Goal: Navigation & Orientation: Understand site structure

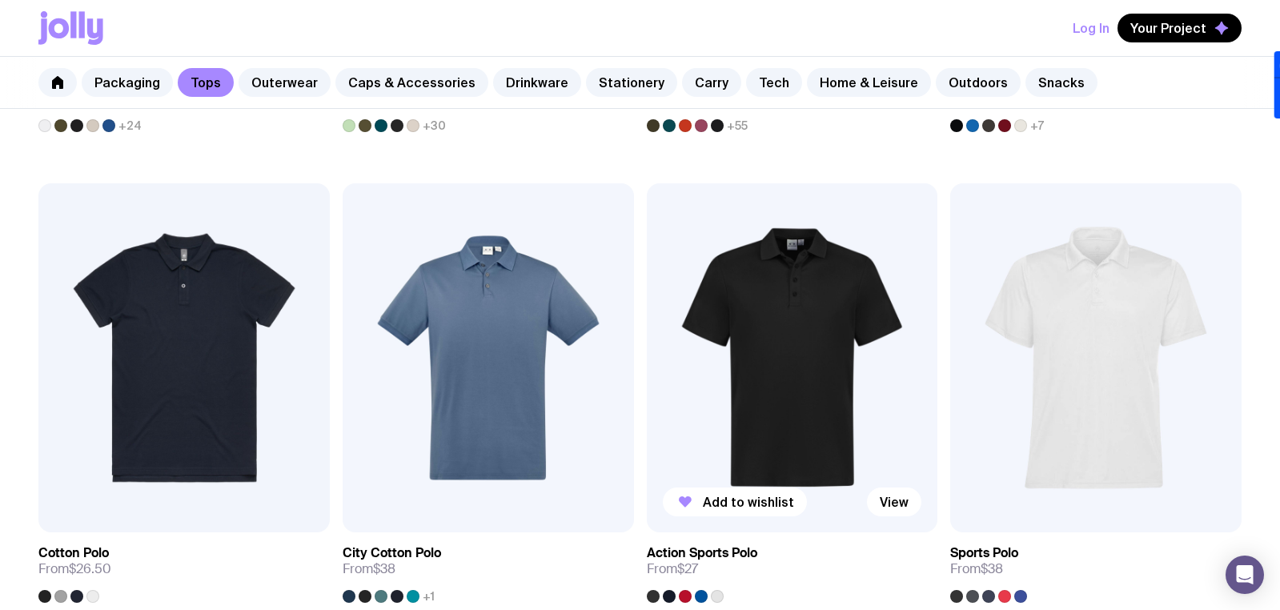
scroll to position [791, 0]
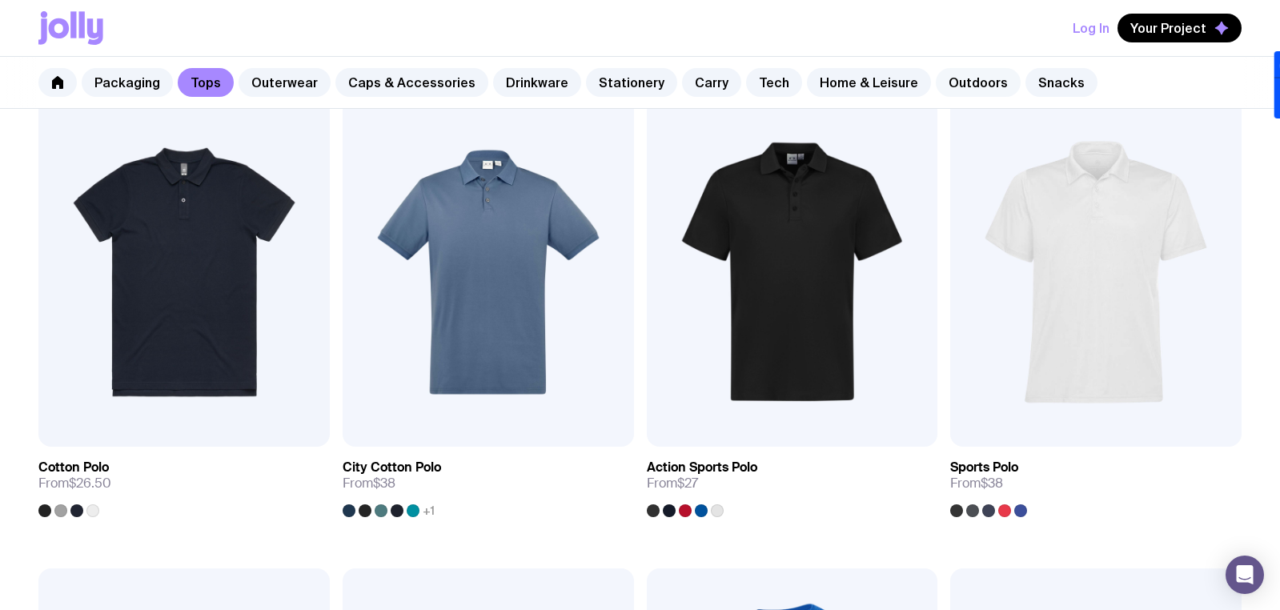
click at [944, 82] on link "Outdoors" at bounding box center [978, 82] width 85 height 29
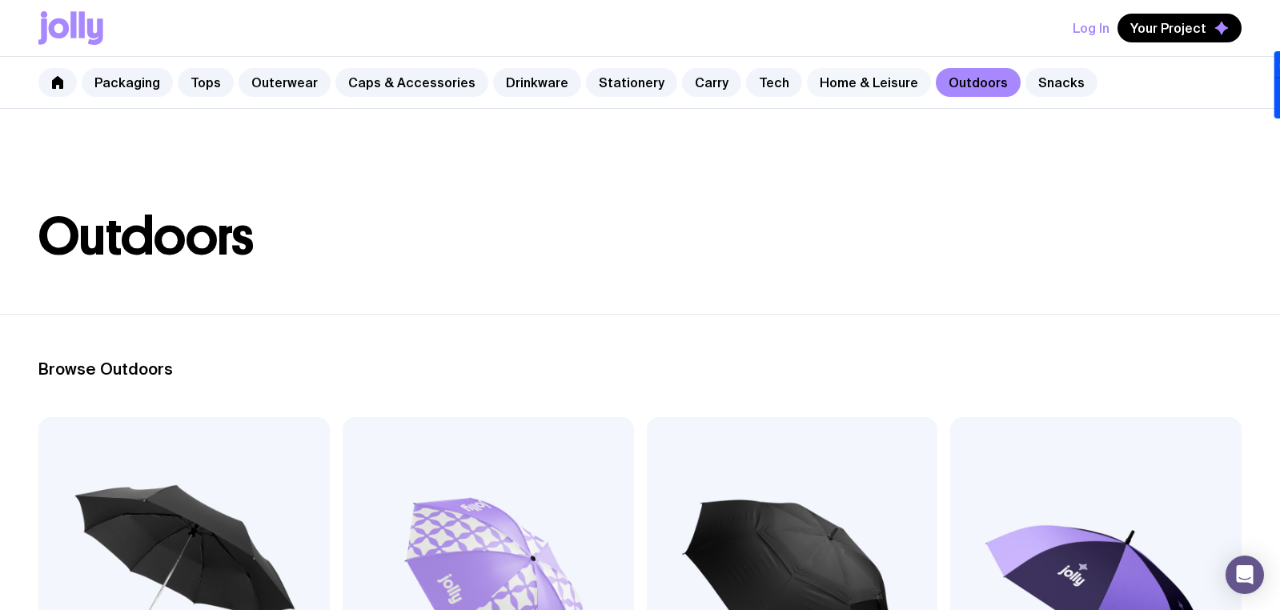
click at [828, 78] on link "Home & Leisure" at bounding box center [869, 82] width 124 height 29
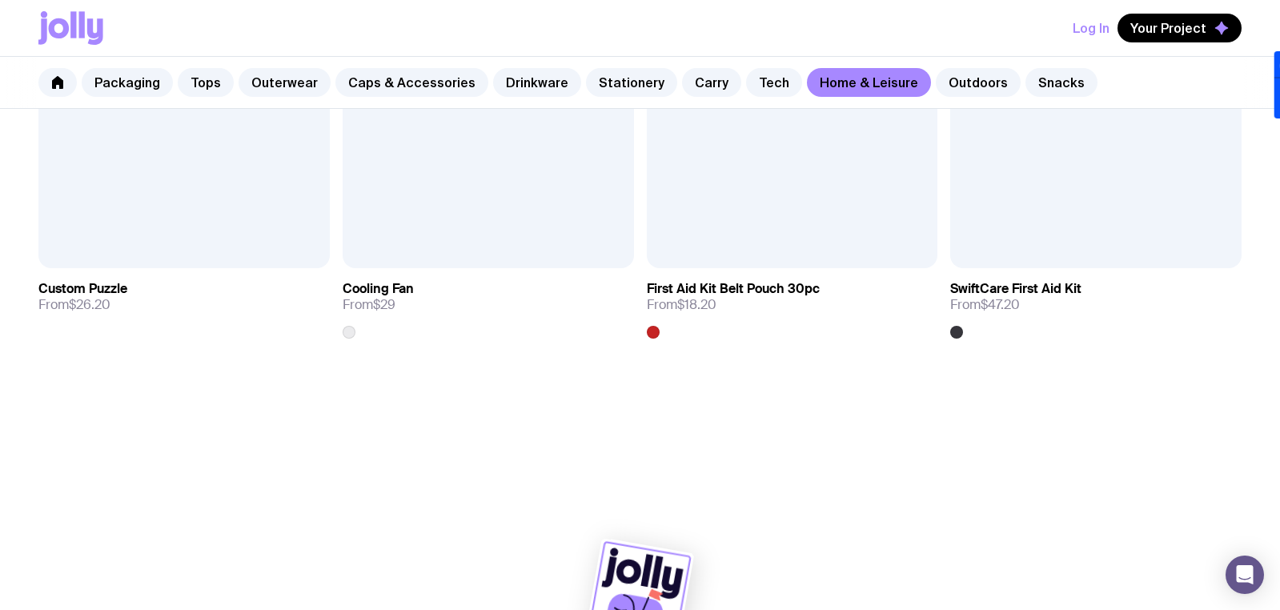
scroll to position [3796, 0]
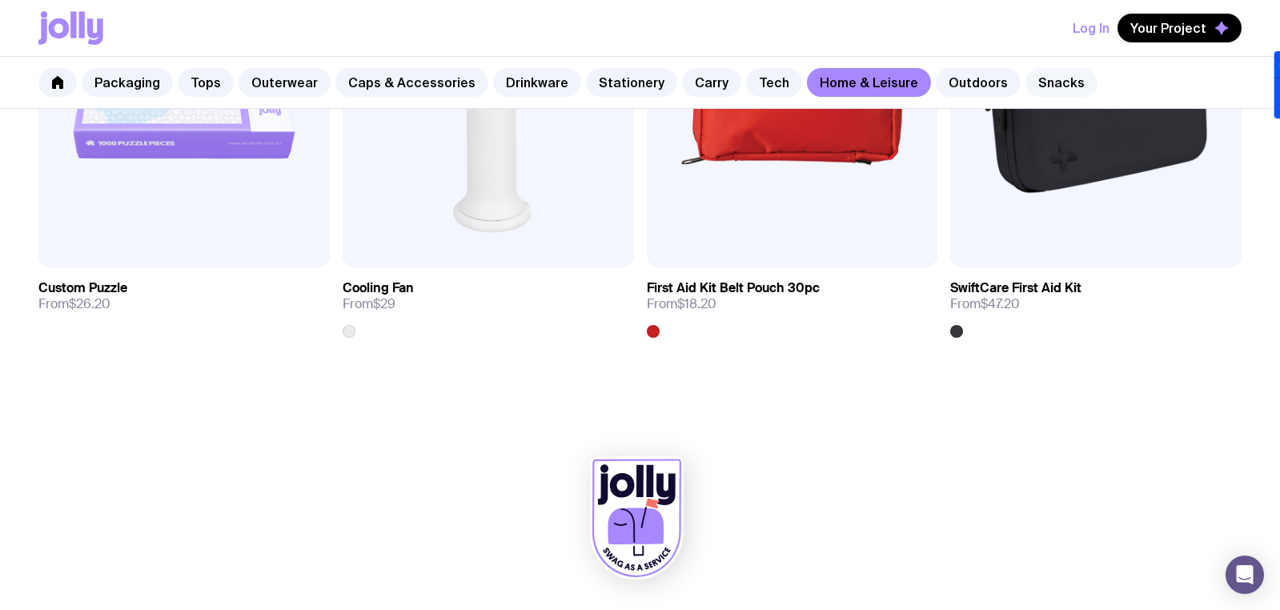
click at [1025, 86] on link "Snacks" at bounding box center [1061, 82] width 72 height 29
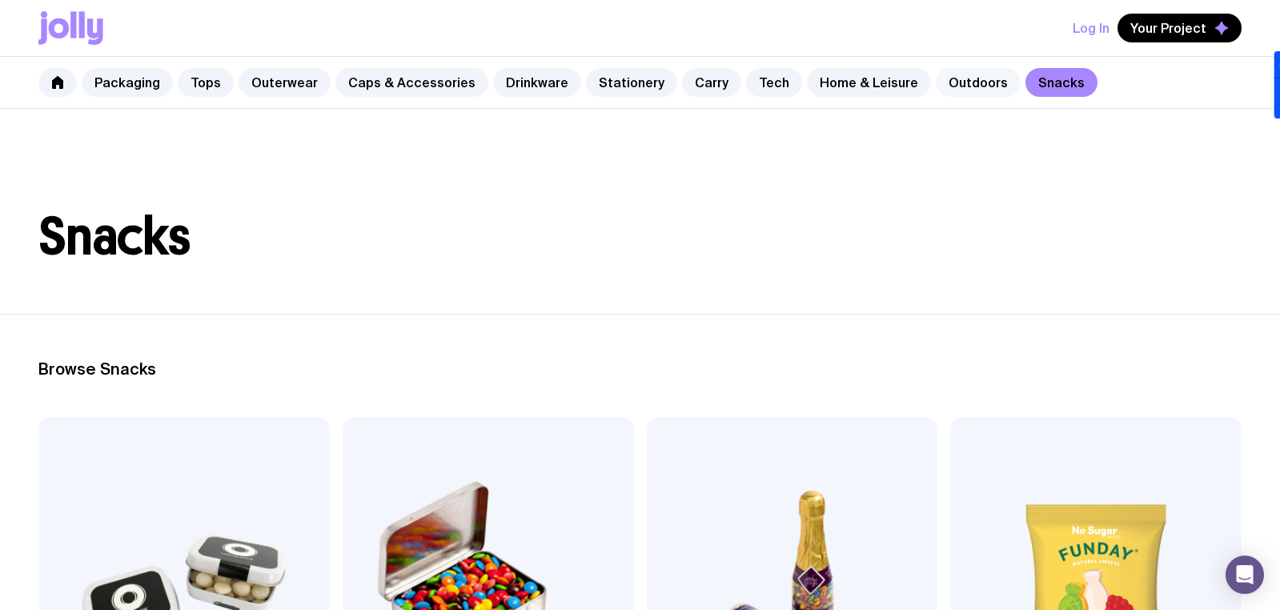
click at [936, 82] on link "Outdoors" at bounding box center [978, 82] width 85 height 29
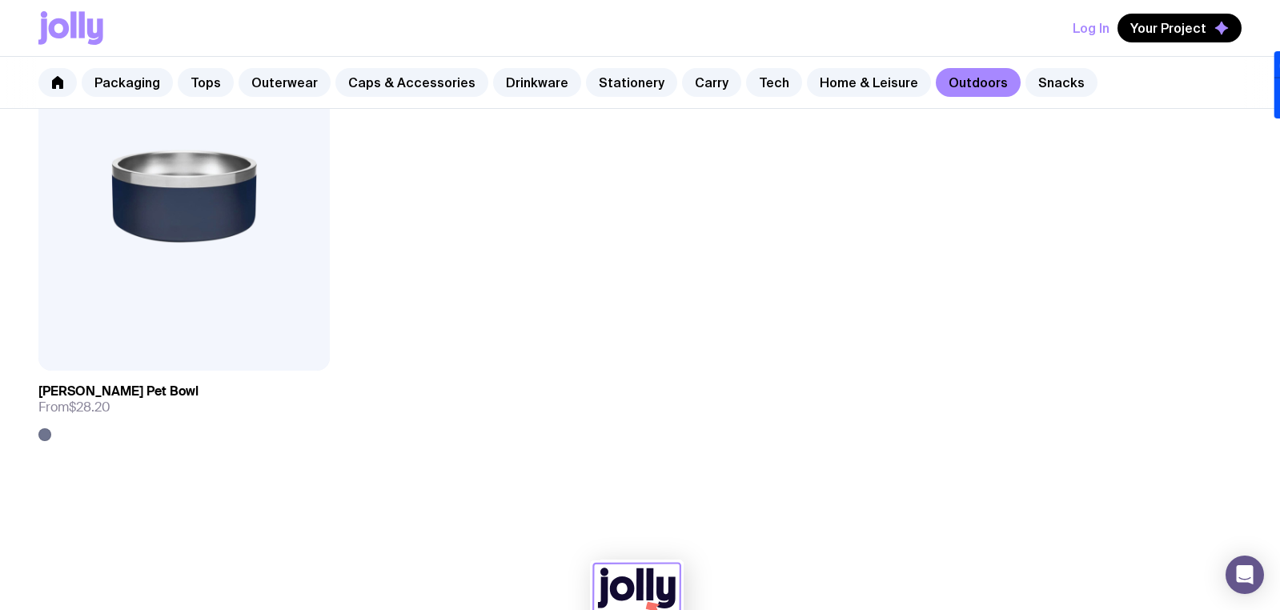
scroll to position [2325, 0]
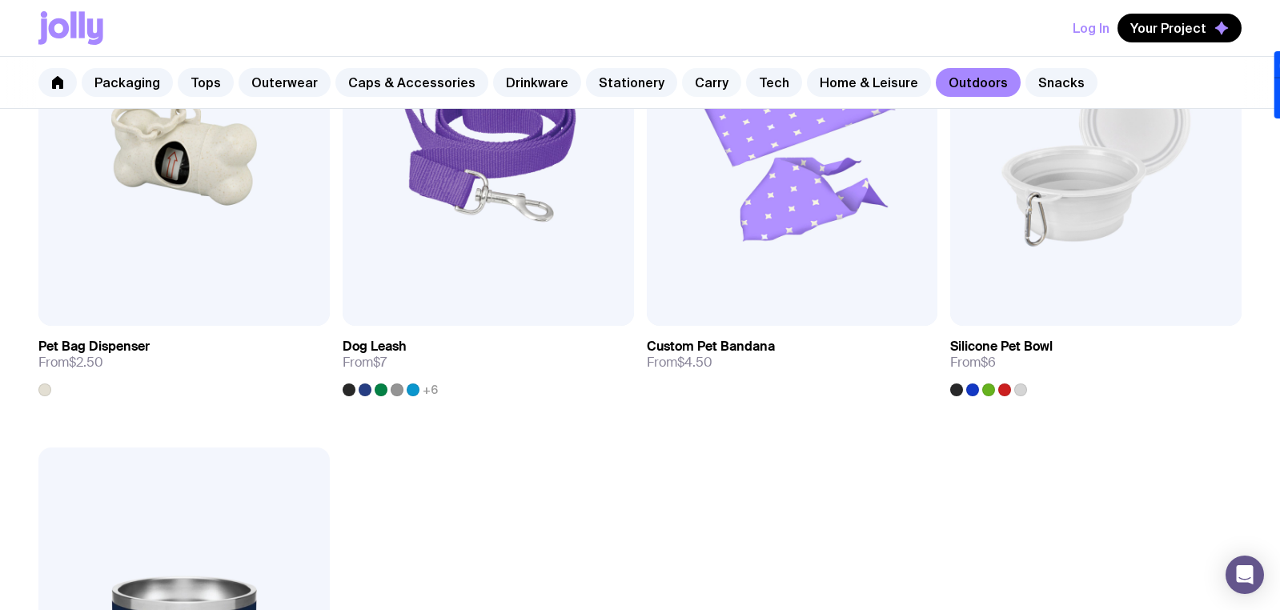
click at [682, 83] on link "Carry" at bounding box center [711, 82] width 59 height 29
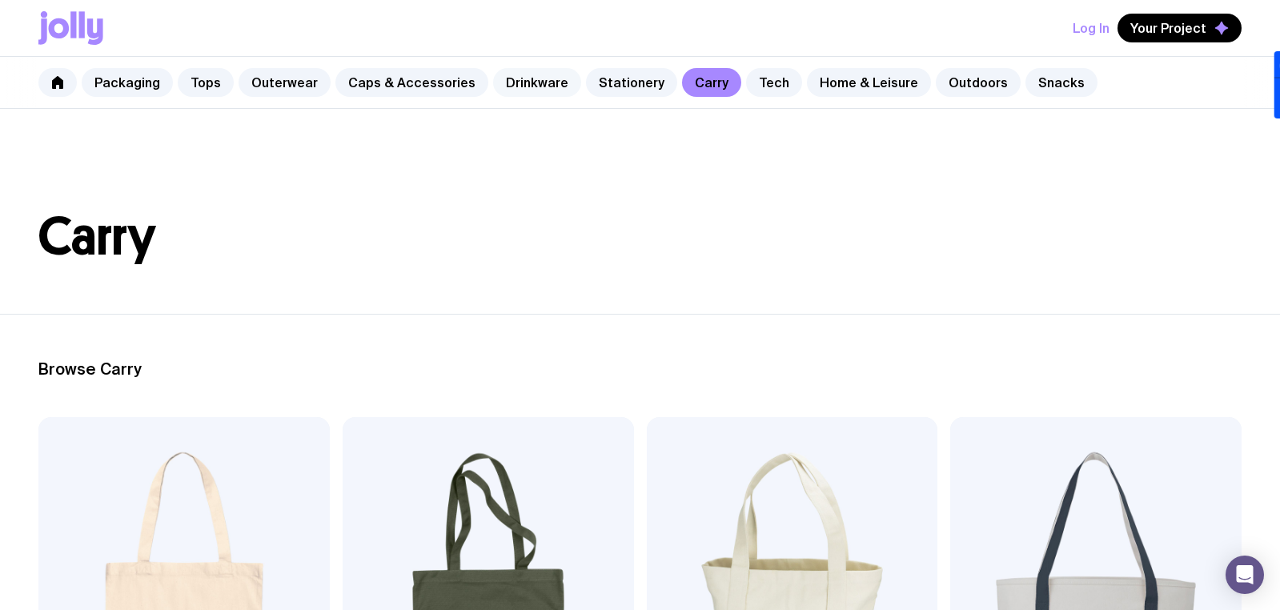
click at [495, 76] on link "Drinkware" at bounding box center [537, 82] width 88 height 29
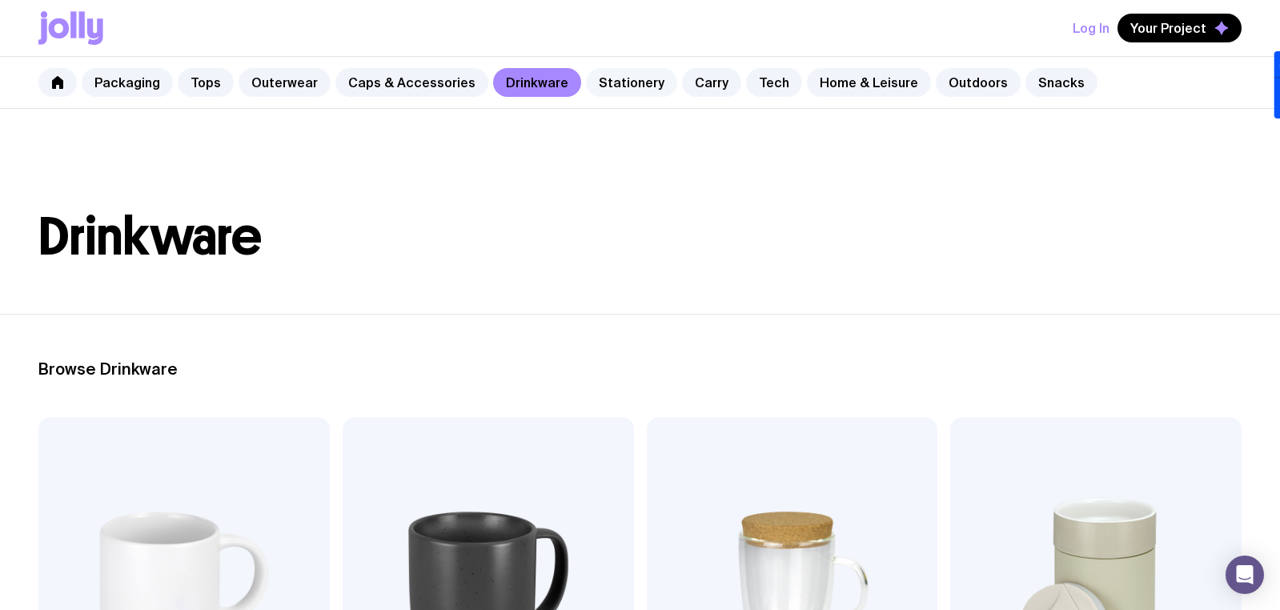
click at [620, 82] on link "Stationery" at bounding box center [631, 82] width 91 height 29
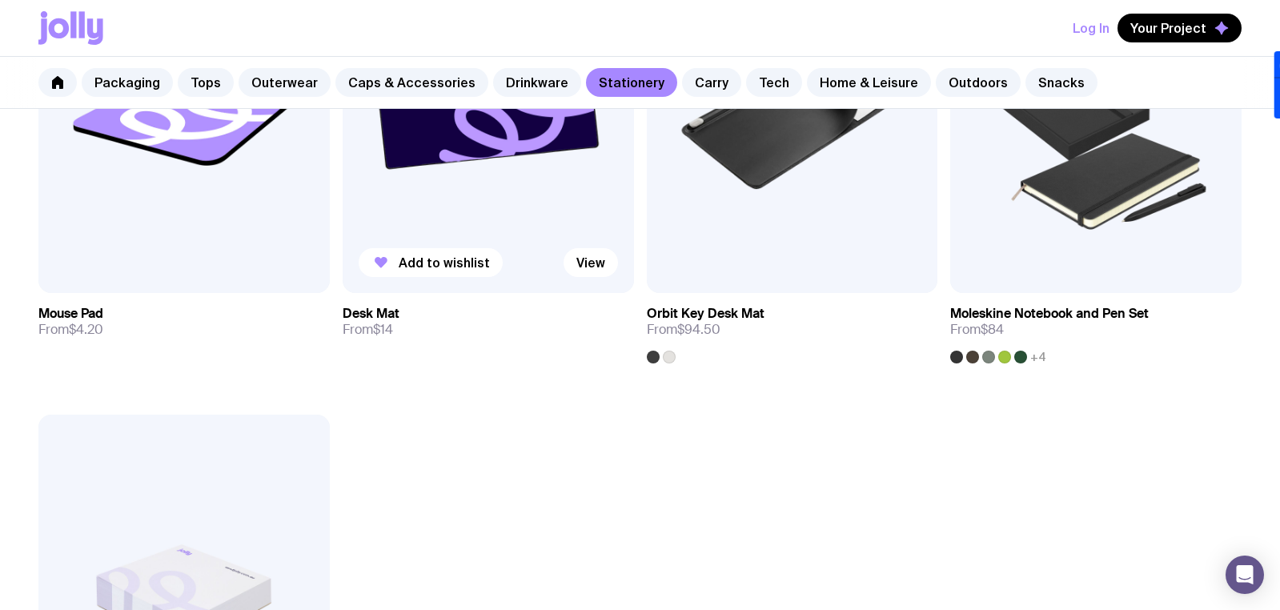
scroll to position [3313, 0]
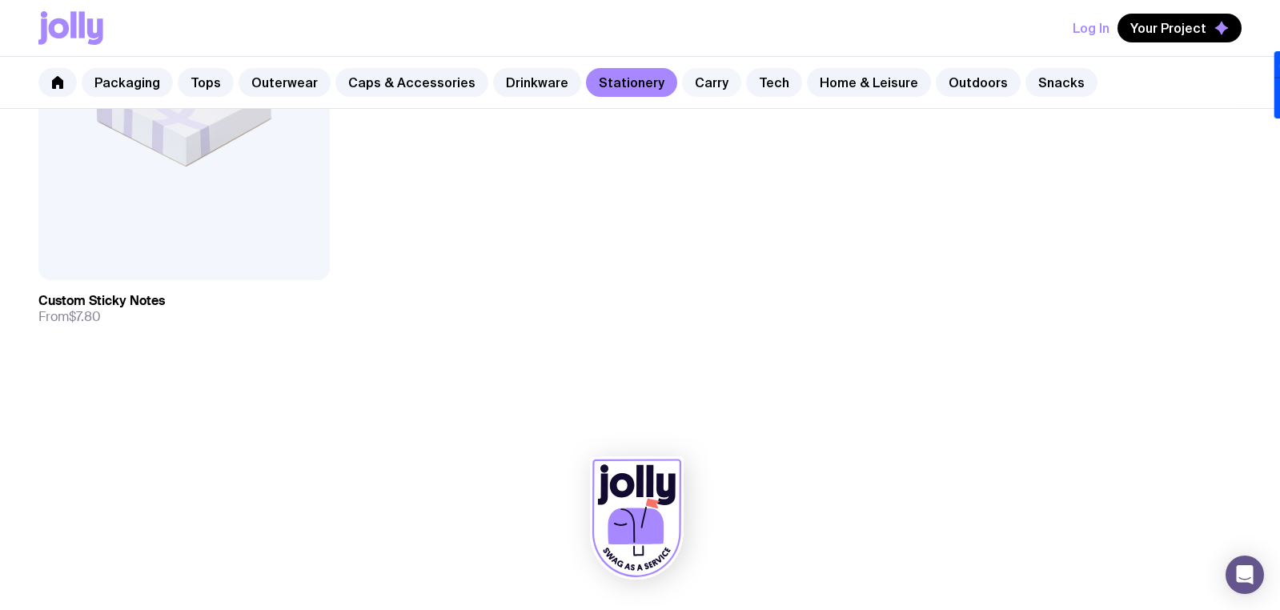
click at [700, 87] on link "Carry" at bounding box center [711, 82] width 59 height 29
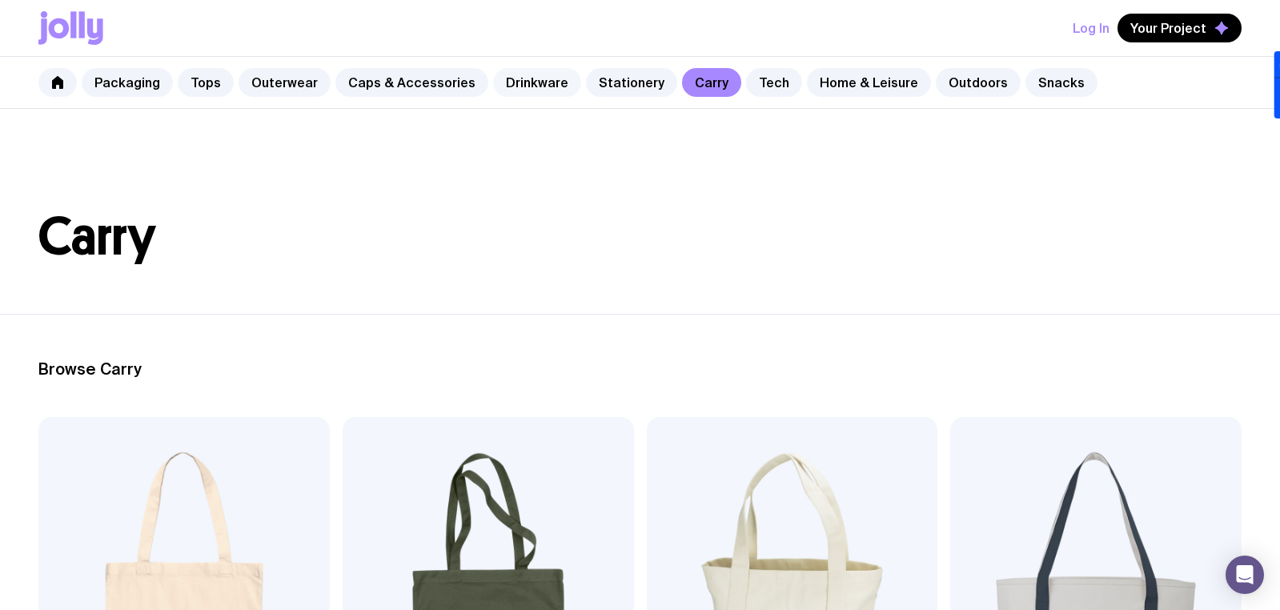
click at [509, 78] on link "Drinkware" at bounding box center [537, 82] width 88 height 29
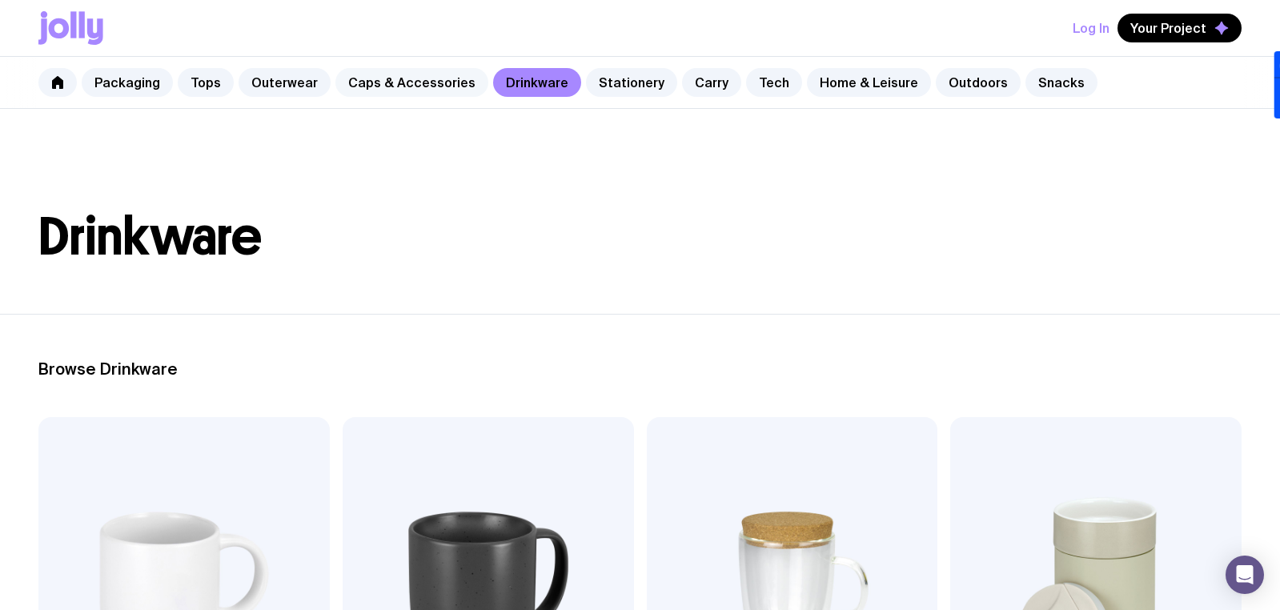
click at [403, 84] on link "Caps & Accessories" at bounding box center [411, 82] width 153 height 29
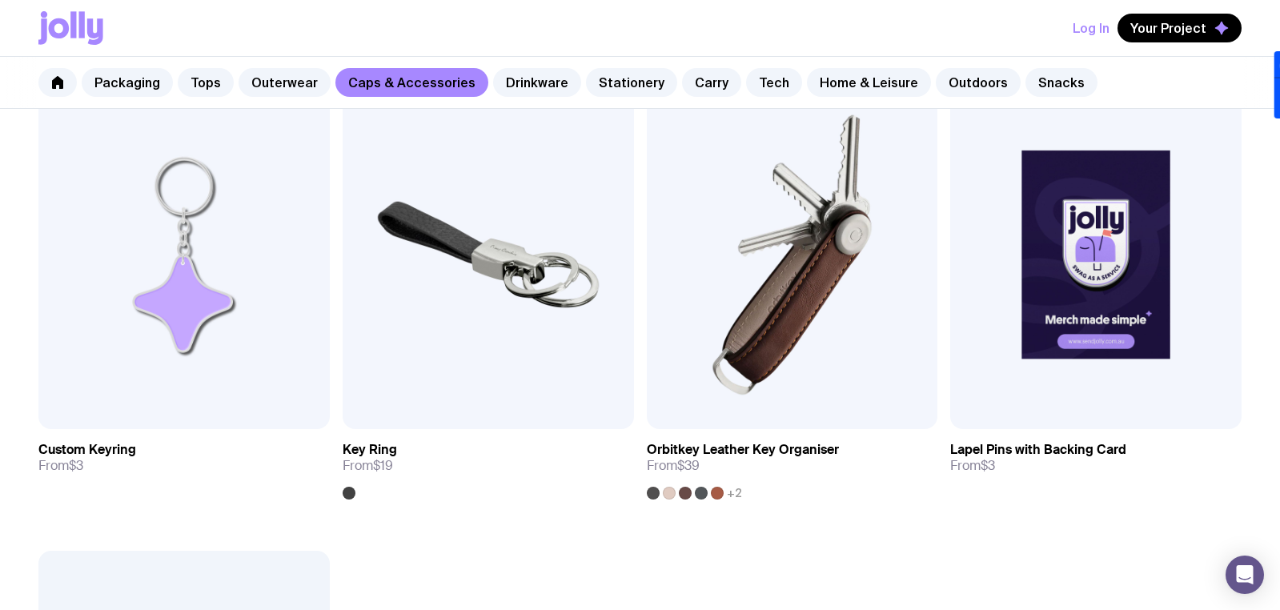
scroll to position [726, 0]
